Goal: Information Seeking & Learning: Learn about a topic

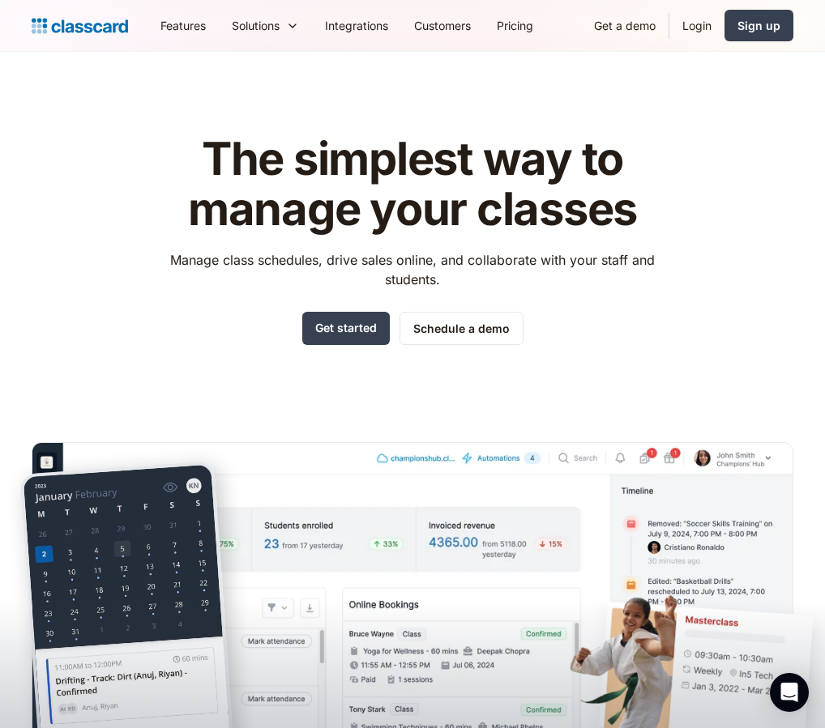
click at [458, 134] on h1 "The simplest way to manage your classes" at bounding box center [413, 184] width 514 height 100
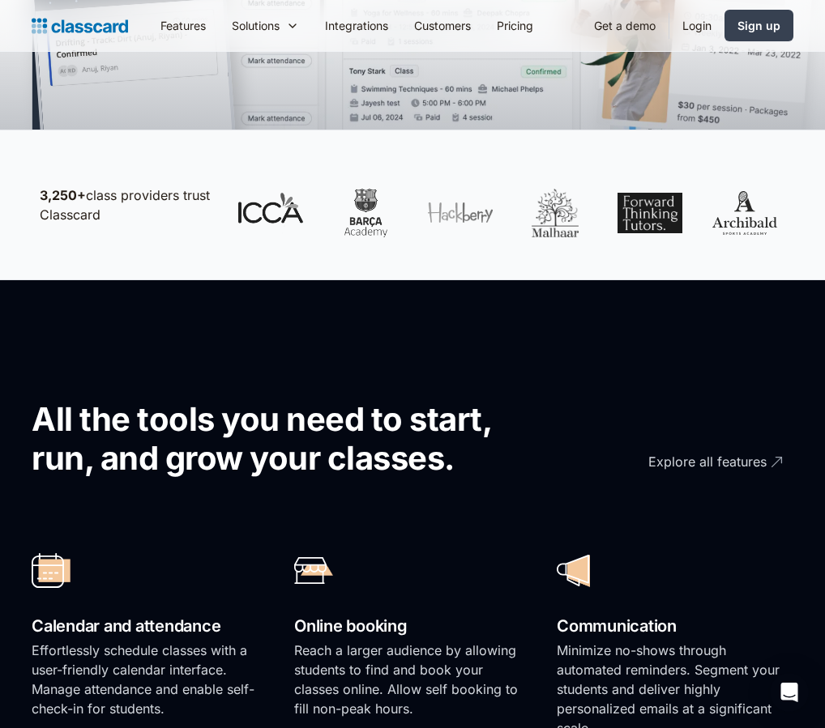
scroll to position [819, 0]
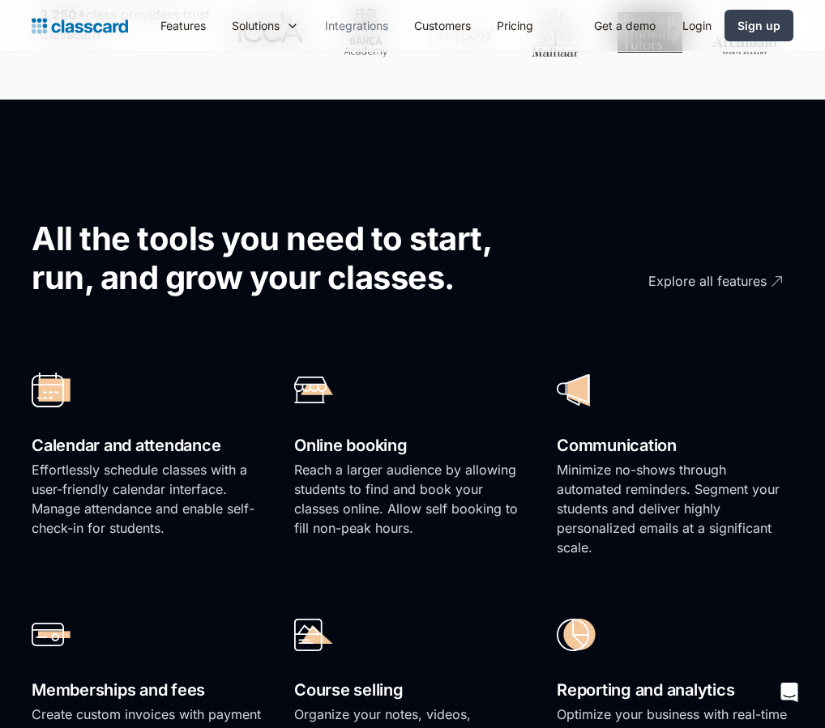
click at [339, 23] on link "Integrations" at bounding box center [356, 25] width 89 height 36
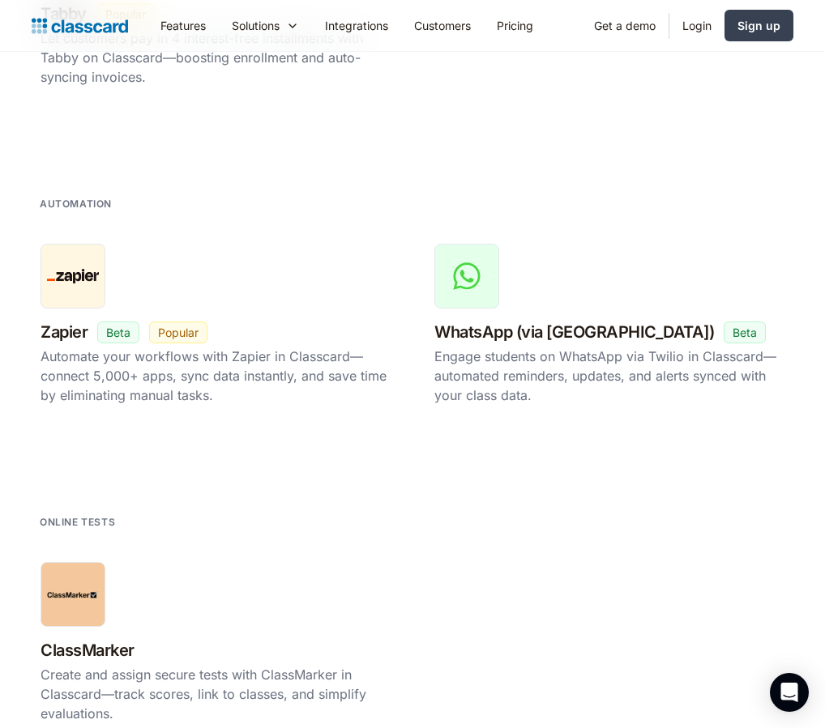
scroll to position [2767, 0]
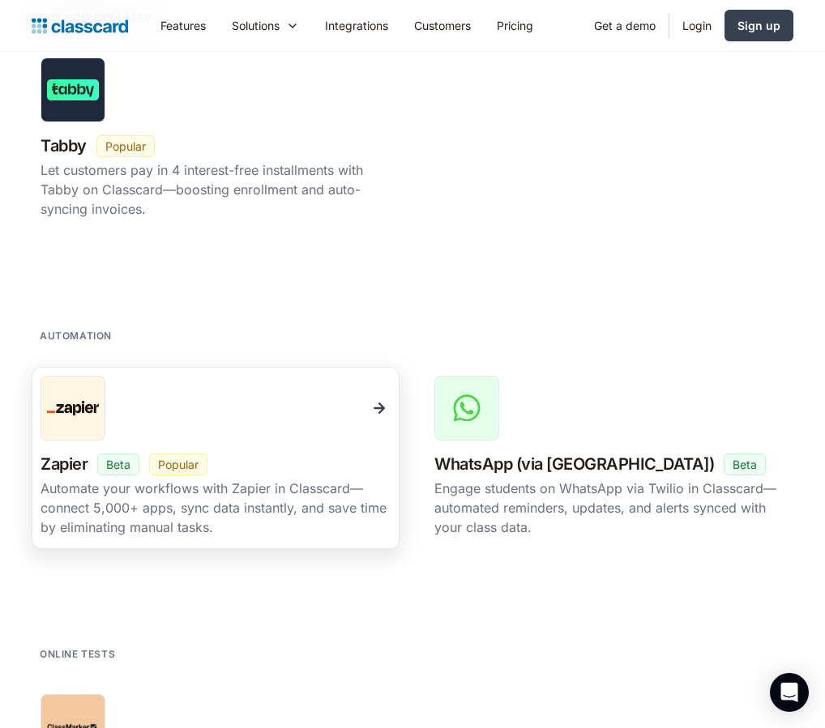
click at [315, 480] on div "Automate your workflows with Zapier in Classcard—connect 5,000+ apps, sync data…" at bounding box center [215, 508] width 350 height 58
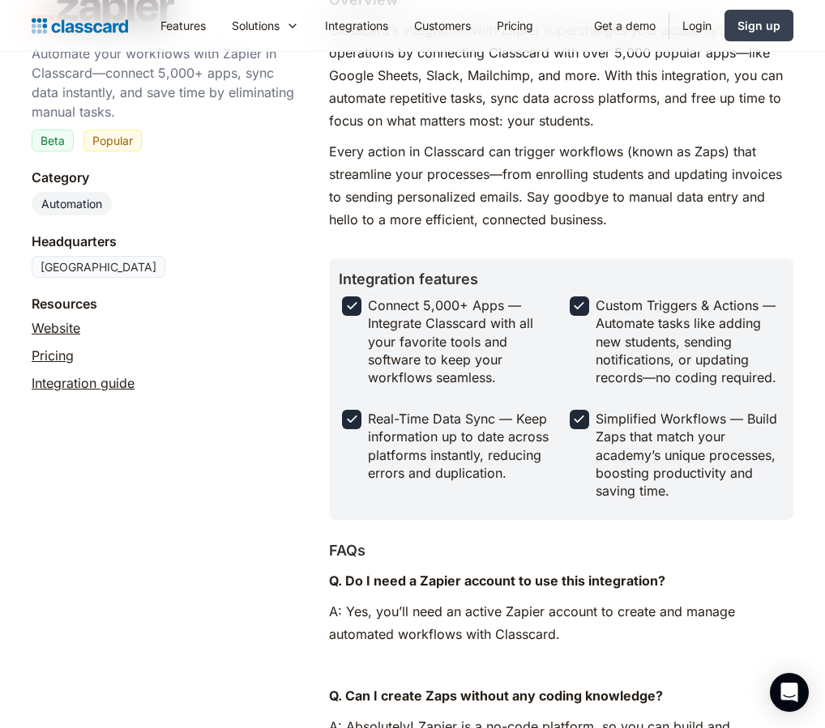
scroll to position [201, 0]
click at [75, 381] on link "Integration guide" at bounding box center [83, 383] width 103 height 19
click at [104, 382] on link "Integration guide" at bounding box center [83, 383] width 103 height 19
click at [232, 418] on div "Automate your workflows with Zapier in Classcard—connect 5,000+ apps, sync data…" at bounding box center [164, 572] width 265 height 1167
click at [163, 318] on div "Resources Website Pricing Integration guide" at bounding box center [164, 346] width 265 height 102
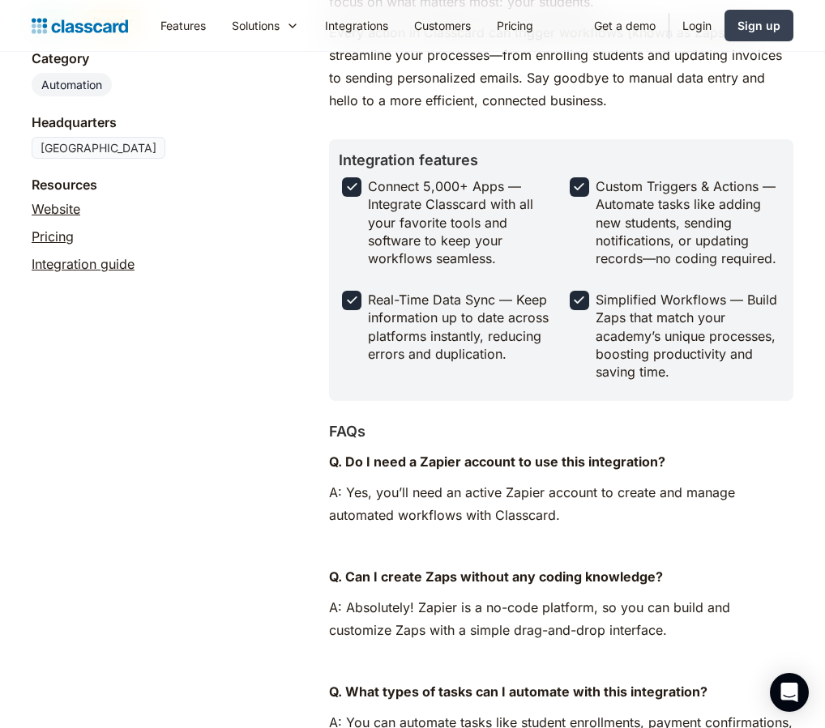
scroll to position [0, 0]
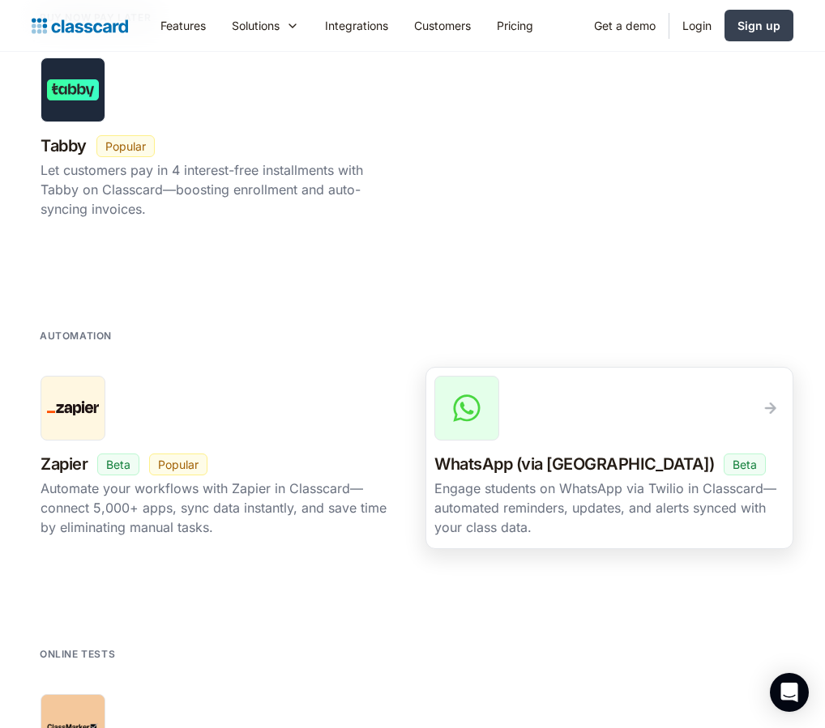
click at [468, 397] on img at bounding box center [466, 408] width 32 height 32
click at [500, 443] on link "WhatsApp (via Twilio) New Beta Popular Engage students on WhatsApp via Twilio i…" at bounding box center [609, 458] width 368 height 182
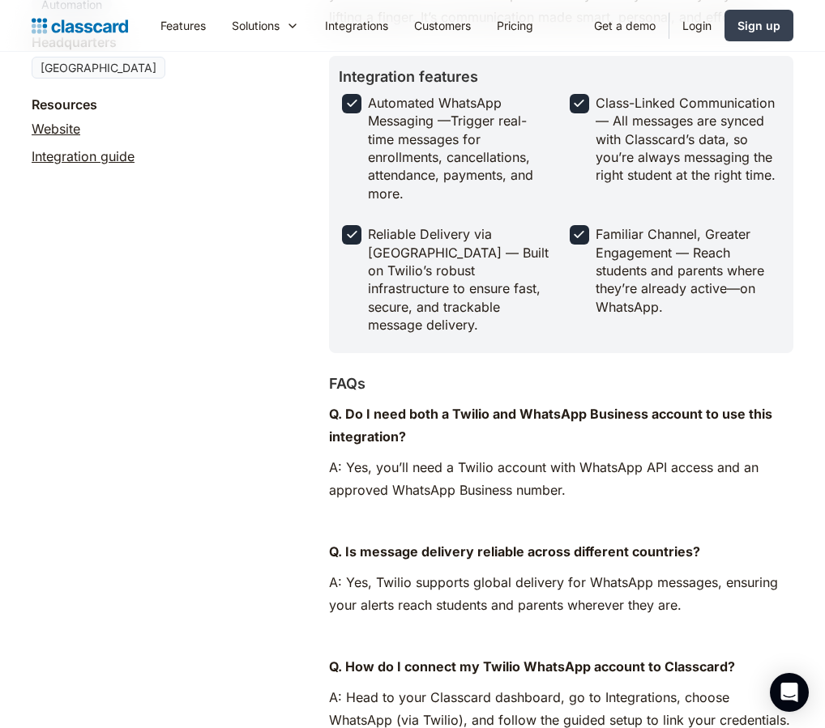
scroll to position [315, 0]
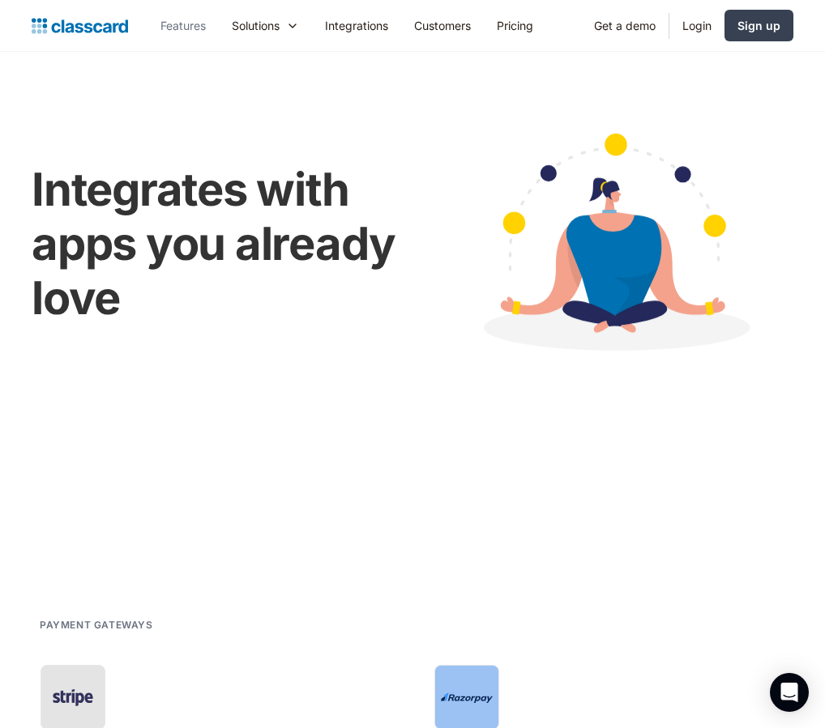
click at [193, 30] on link "Features" at bounding box center [182, 25] width 71 height 36
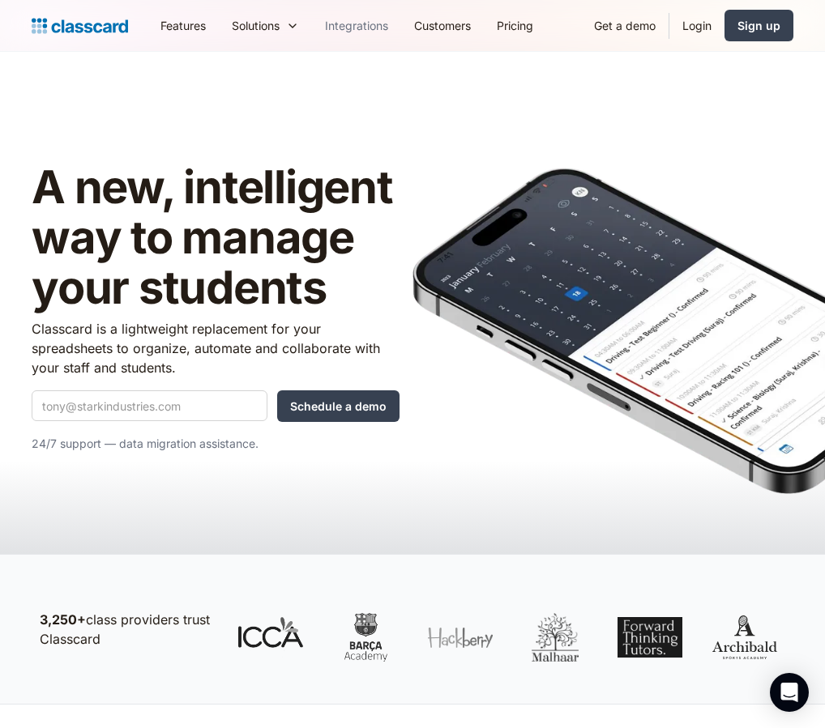
click at [325, 29] on link "Integrations" at bounding box center [356, 25] width 89 height 36
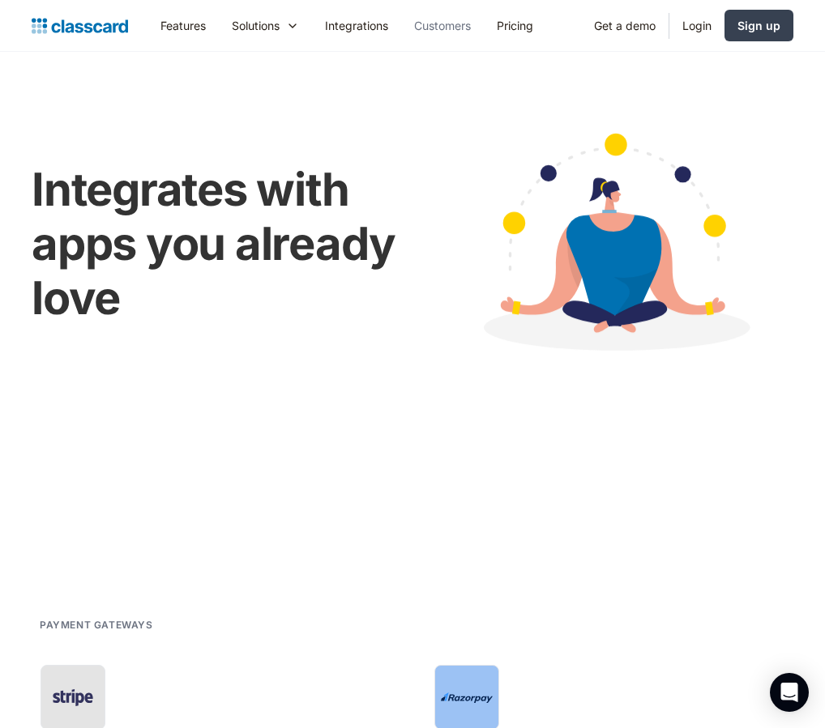
click at [453, 20] on link "Customers" at bounding box center [442, 25] width 83 height 36
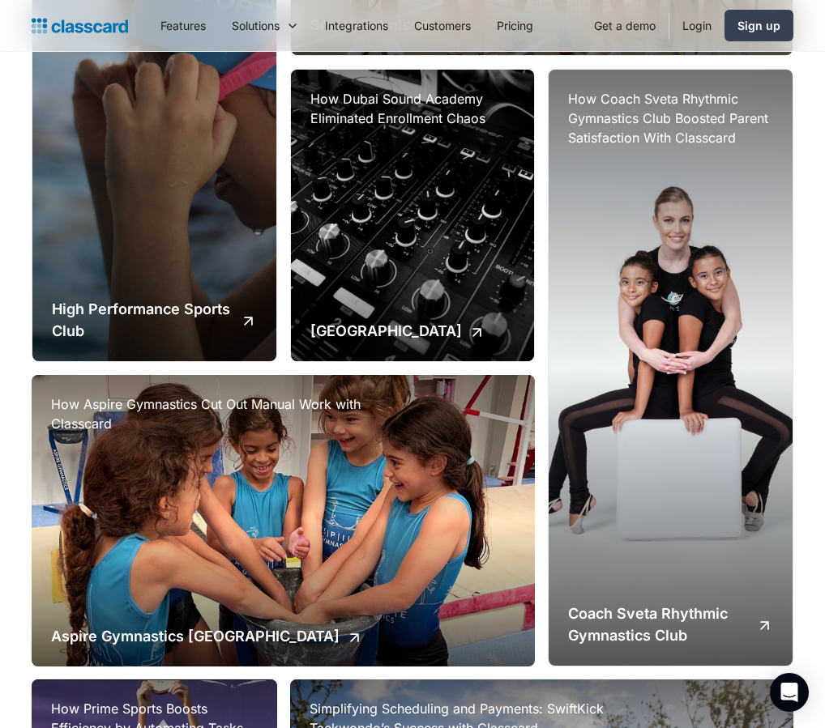
scroll to position [980, 0]
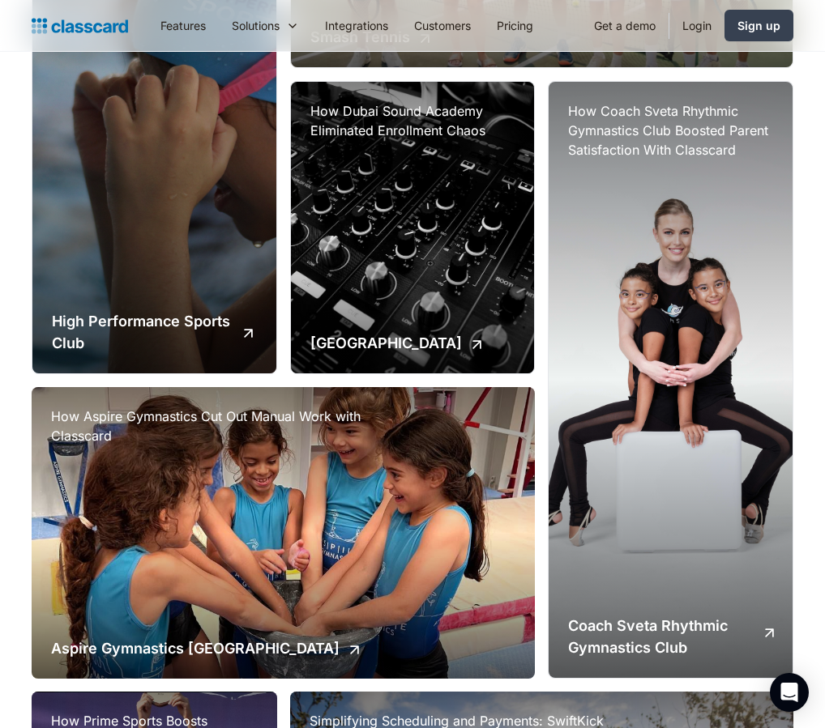
click at [598, 636] on h2 "Coach Sveta Rhythmic Gymnastics Club" at bounding box center [658, 637] width 181 height 44
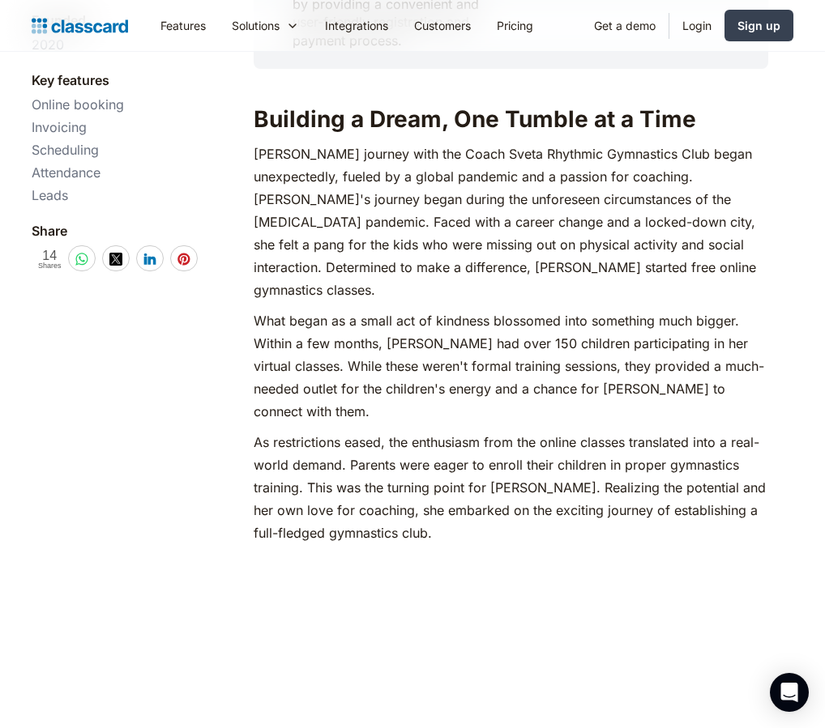
scroll to position [750, 0]
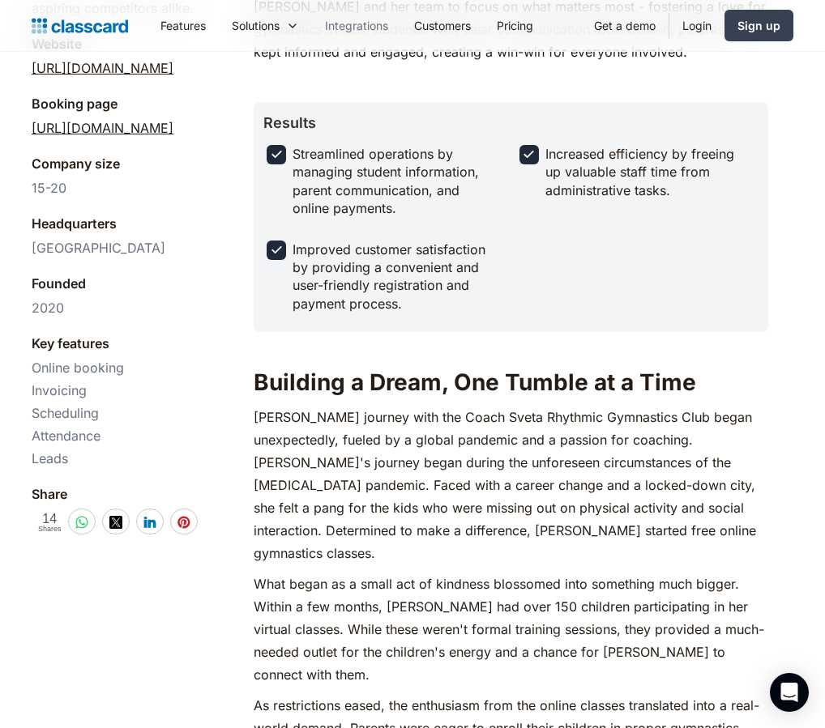
click at [383, 33] on link "Integrations" at bounding box center [356, 25] width 89 height 36
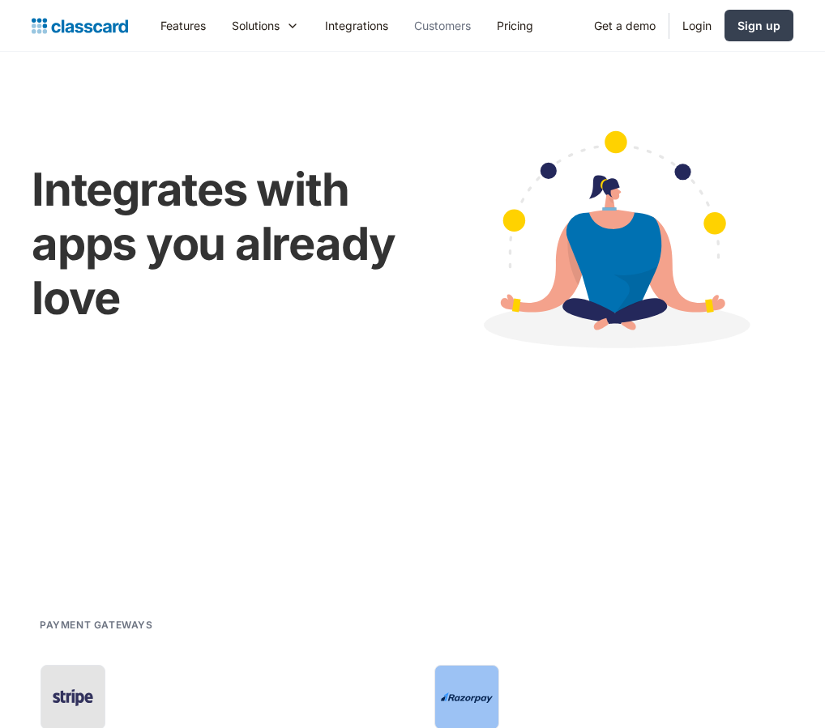
click at [431, 30] on link "Customers" at bounding box center [442, 25] width 83 height 36
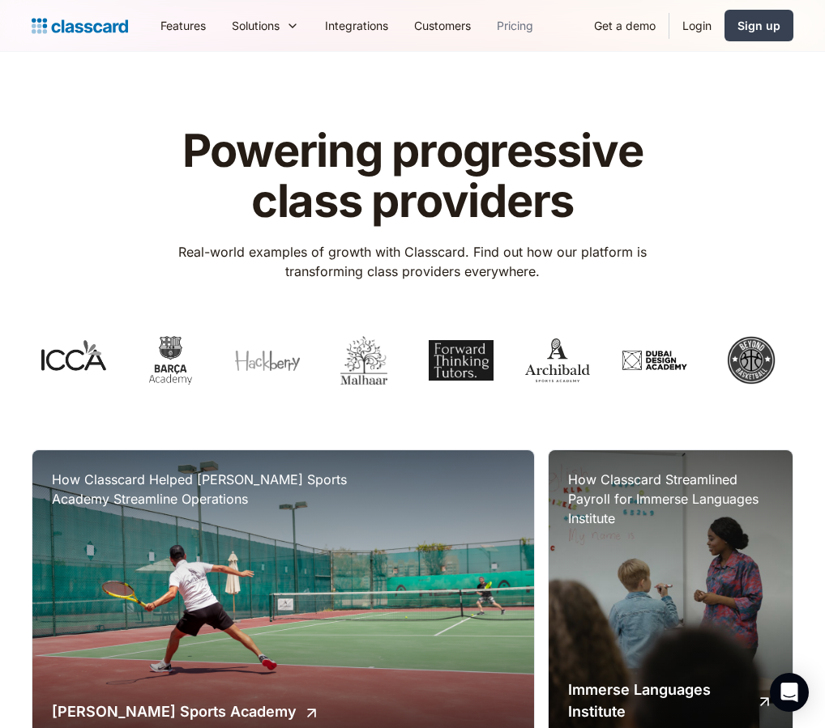
click at [506, 34] on link "Pricing" at bounding box center [515, 25] width 62 height 36
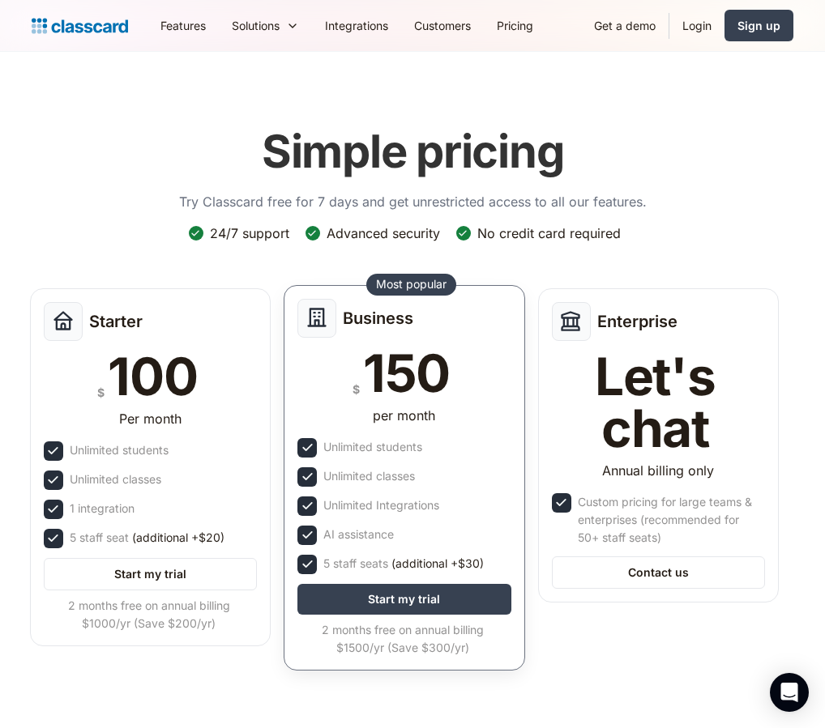
click at [352, 535] on div "AI assistance" at bounding box center [358, 535] width 70 height 18
type textarea "stance"
click at [361, 530] on div "AI assistance" at bounding box center [403, 535] width 213 height 19
click at [347, 530] on div "AI assistance" at bounding box center [358, 535] width 70 height 18
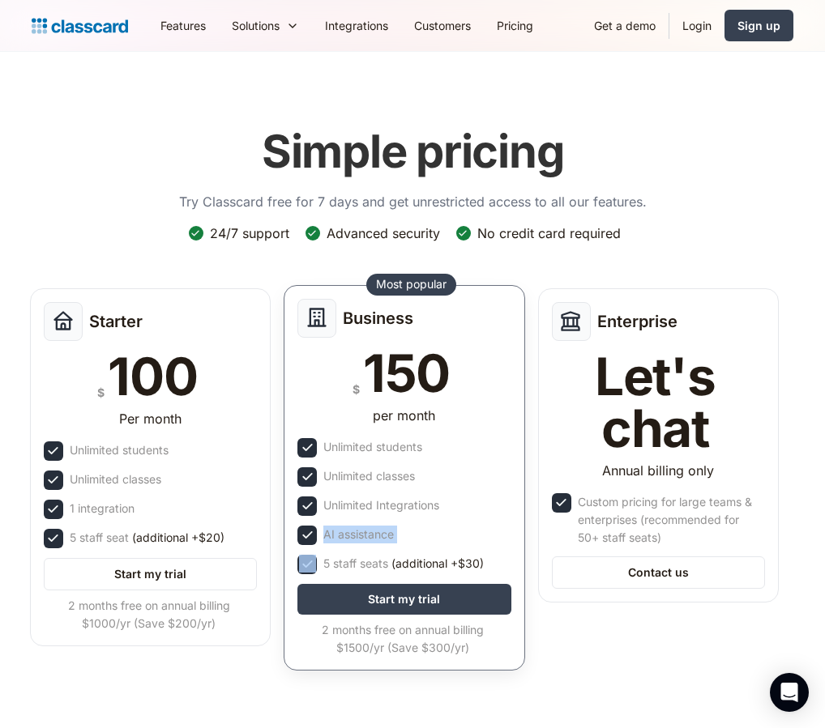
click at [347, 530] on div "AI assistance" at bounding box center [358, 535] width 70 height 18
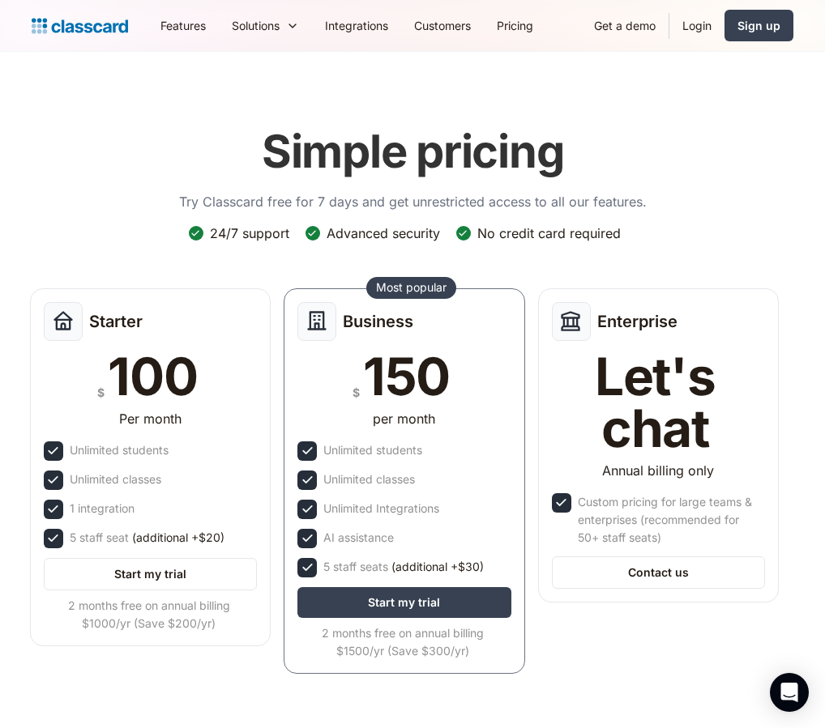
click at [569, 92] on header "Simple pricing Try Classcard free for 7 days and get unrestricted access to all…" at bounding box center [412, 411] width 825 height 719
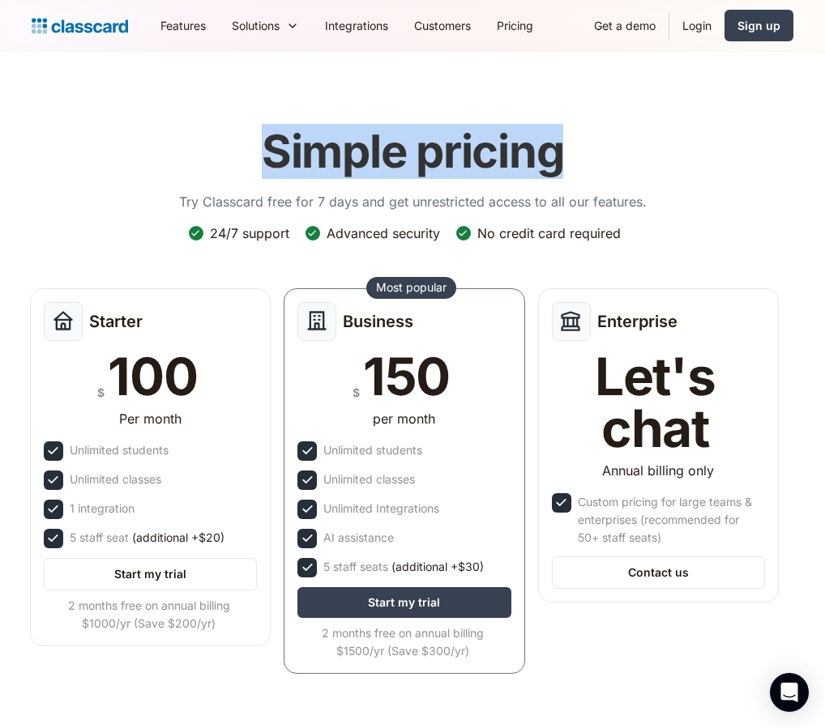
drag, startPoint x: 587, startPoint y: 141, endPoint x: 217, endPoint y: 143, distance: 370.2
click at [217, 143] on div "Simple pricing Try Classcard free for 7 days and get unrestricted access to all…" at bounding box center [412, 167] width 467 height 116
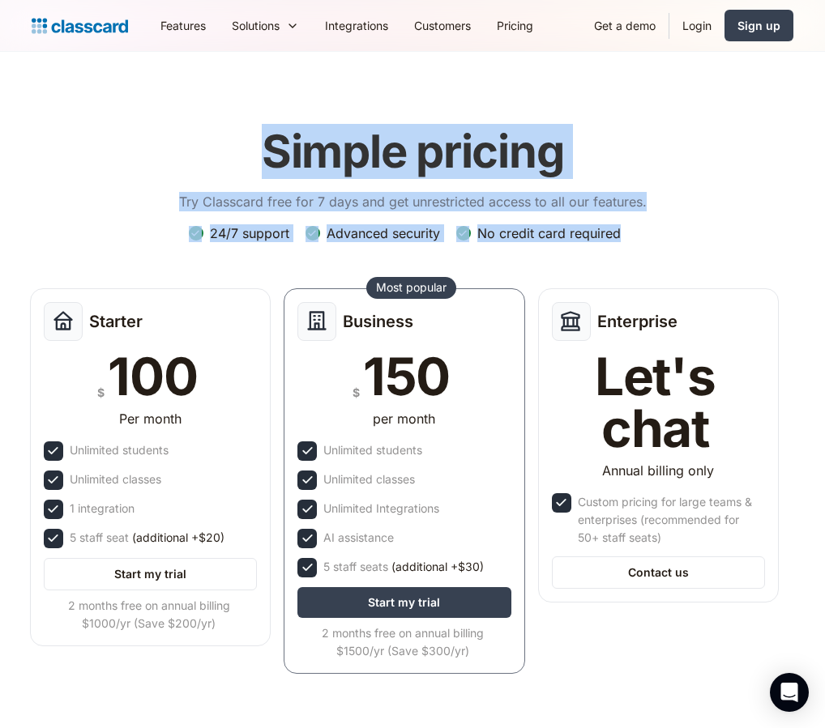
drag, startPoint x: 338, startPoint y: 148, endPoint x: 628, endPoint y: 237, distance: 303.4
click at [628, 237] on div "Simple pricing Try Classcard free for 7 days and get unrestricted access to all…" at bounding box center [412, 400] width 761 height 582
click at [628, 237] on div "24/7 support Advanced security No credit card required" at bounding box center [413, 239] width 448 height 31
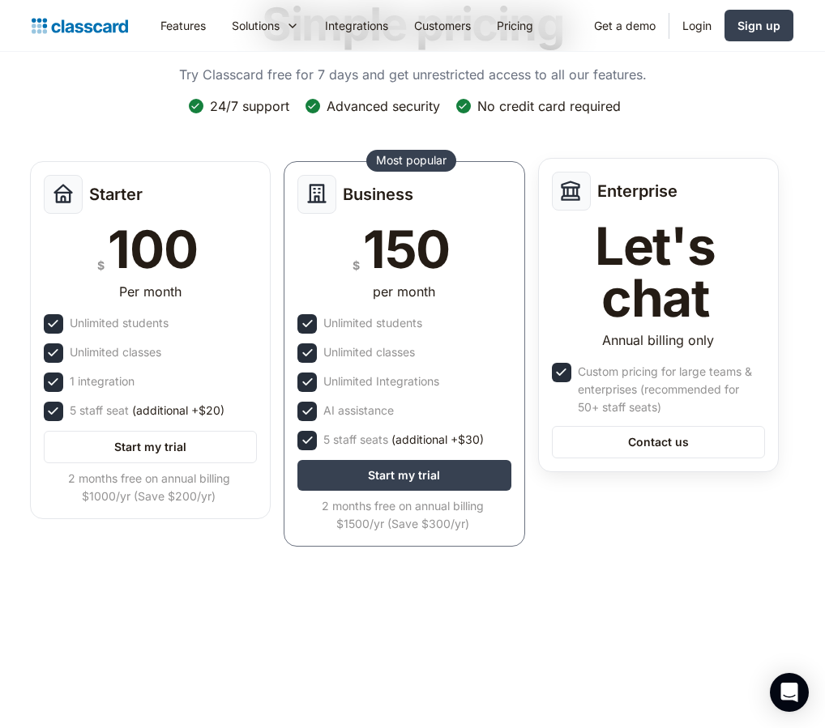
scroll to position [133, 0]
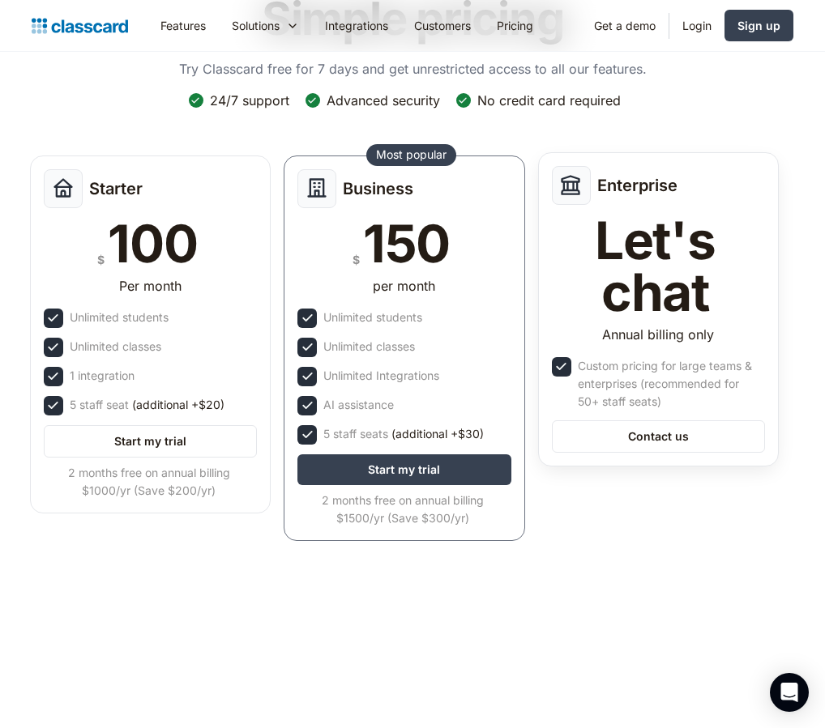
click at [646, 348] on div "Annual billing only" at bounding box center [658, 338] width 213 height 26
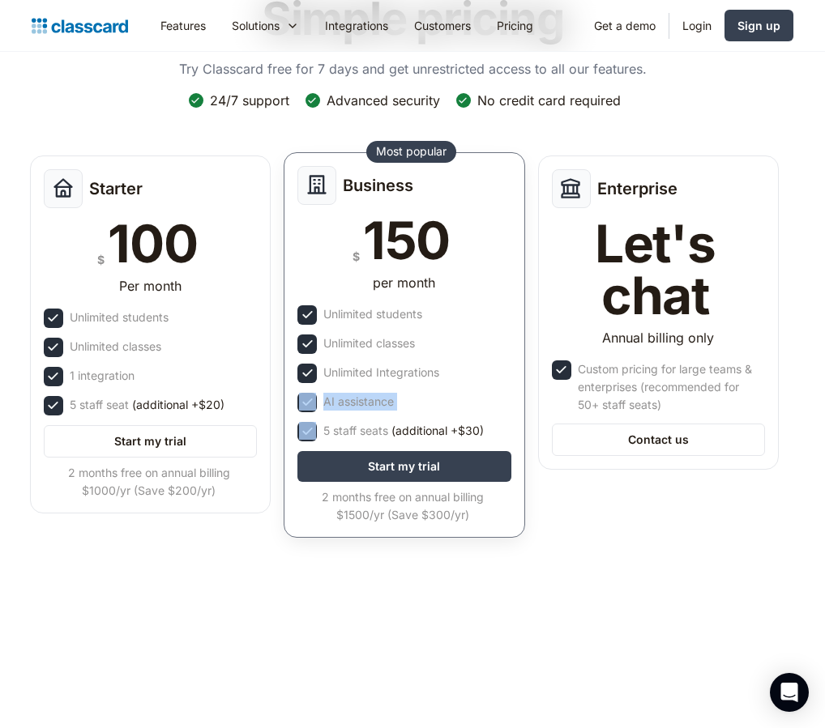
drag, startPoint x: 449, startPoint y: 417, endPoint x: 286, endPoint y: 388, distance: 165.4
click at [286, 388] on div "Business $ 150 per month Unlimited students Unlimited classes Unlimited Integra…" at bounding box center [403, 345] width 241 height 386
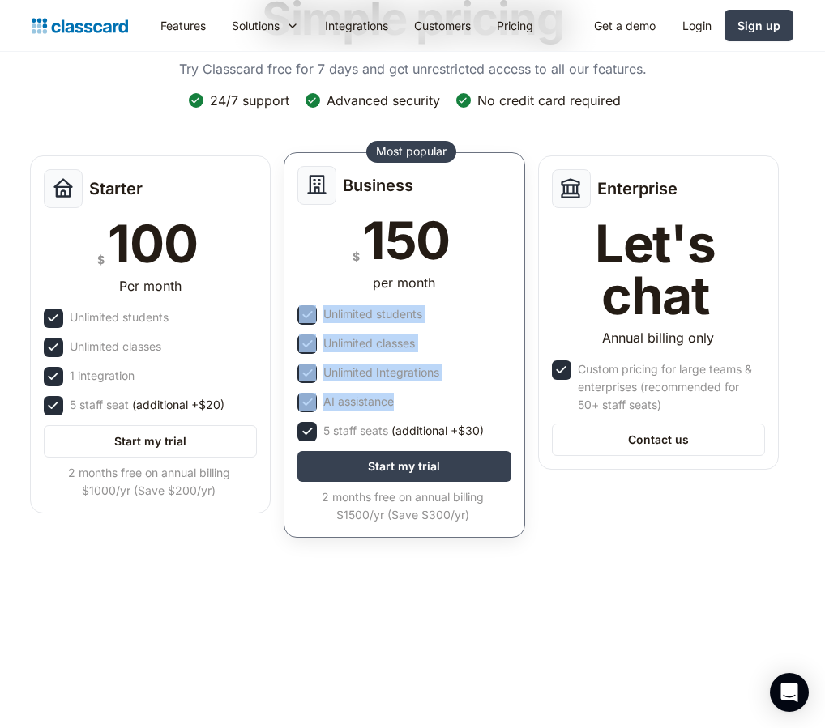
drag, startPoint x: 409, startPoint y: 399, endPoint x: 292, endPoint y: 310, distance: 146.3
click at [292, 310] on div "Business $ 150 per month Unlimited students Unlimited classes Unlimited Integra…" at bounding box center [403, 345] width 241 height 386
drag, startPoint x: 297, startPoint y: 310, endPoint x: 493, endPoint y: 442, distance: 236.3
click at [493, 442] on div "Business $ 150 per month Unlimited students Unlimited classes Unlimited Integra…" at bounding box center [403, 345] width 241 height 386
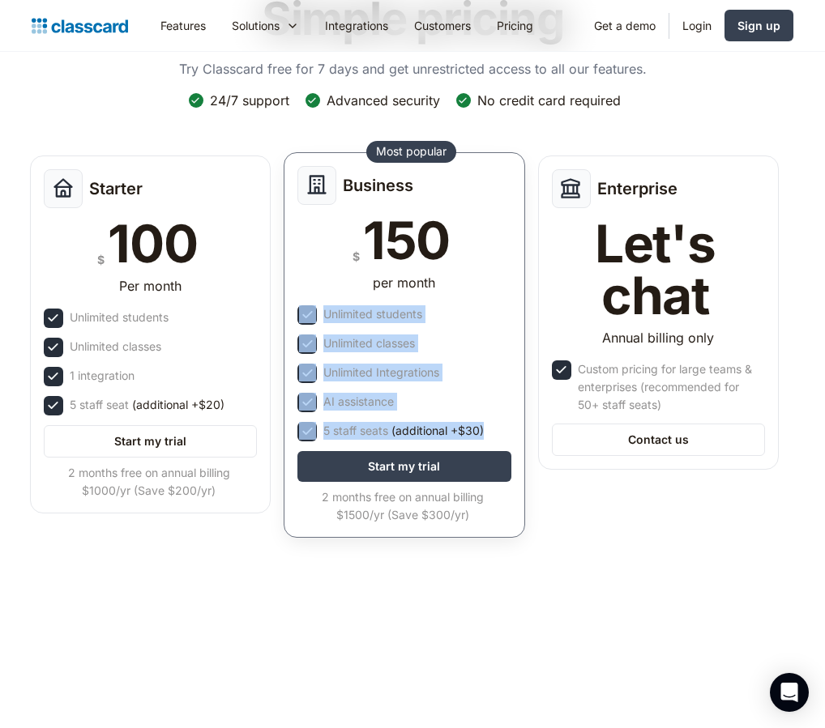
click at [493, 442] on div "Business $ 150 per month Unlimited students Unlimited classes Unlimited Integra…" at bounding box center [403, 345] width 241 height 386
drag, startPoint x: 497, startPoint y: 441, endPoint x: 308, endPoint y: 302, distance: 235.2
click at [307, 302] on div "Business $ 150 per month Unlimited students Unlimited classes Unlimited Integra…" at bounding box center [403, 345] width 241 height 386
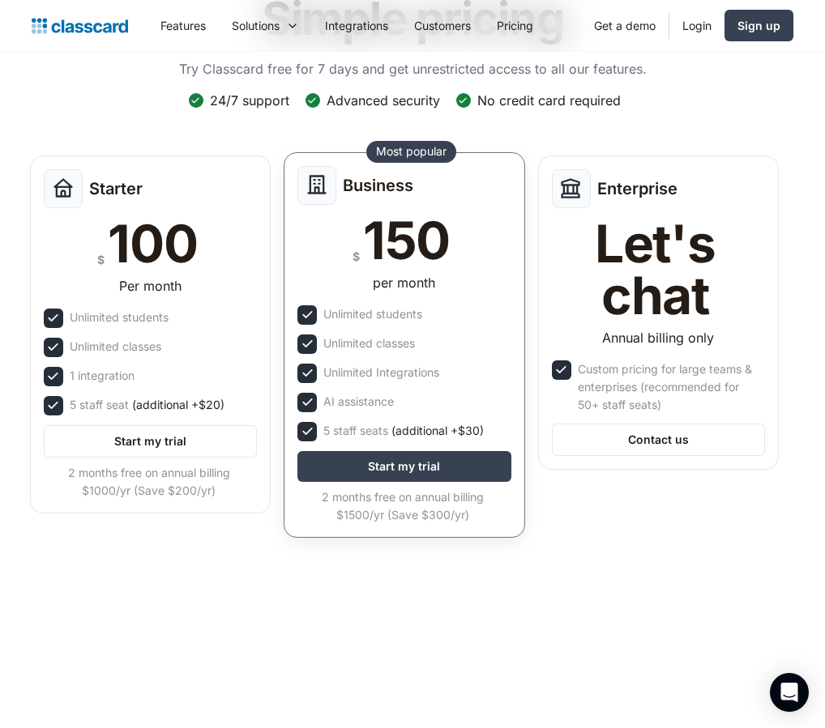
click at [301, 283] on div "per month" at bounding box center [403, 286] width 213 height 26
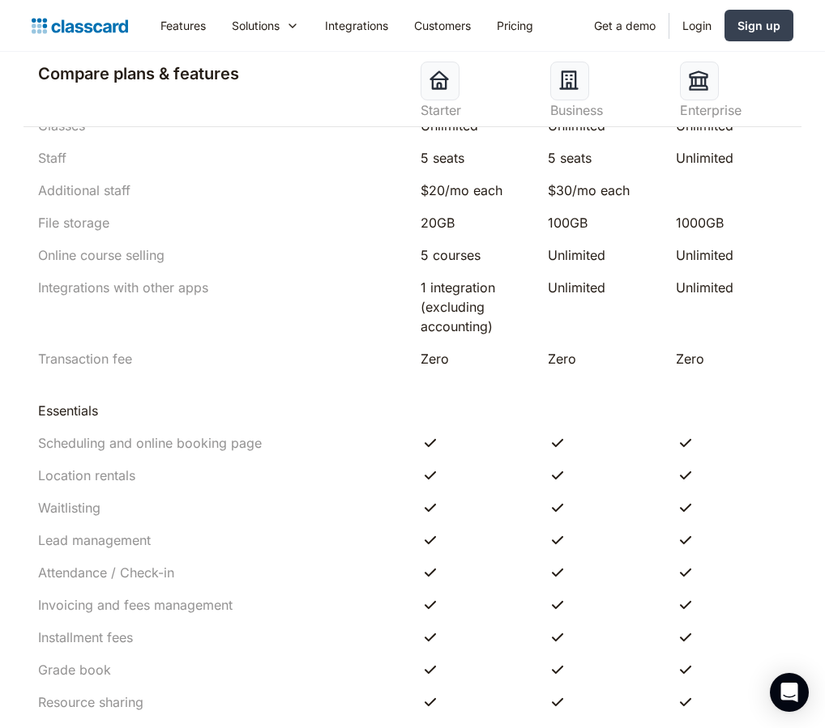
scroll to position [967, 0]
